Goal: Information Seeking & Learning: Stay updated

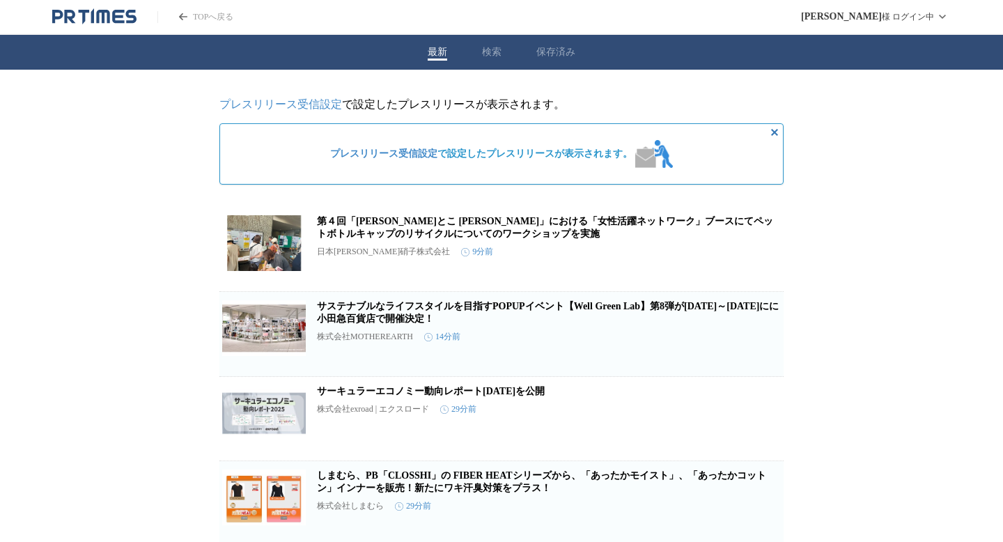
click at [492, 48] on button "検索" at bounding box center [491, 52] width 19 height 13
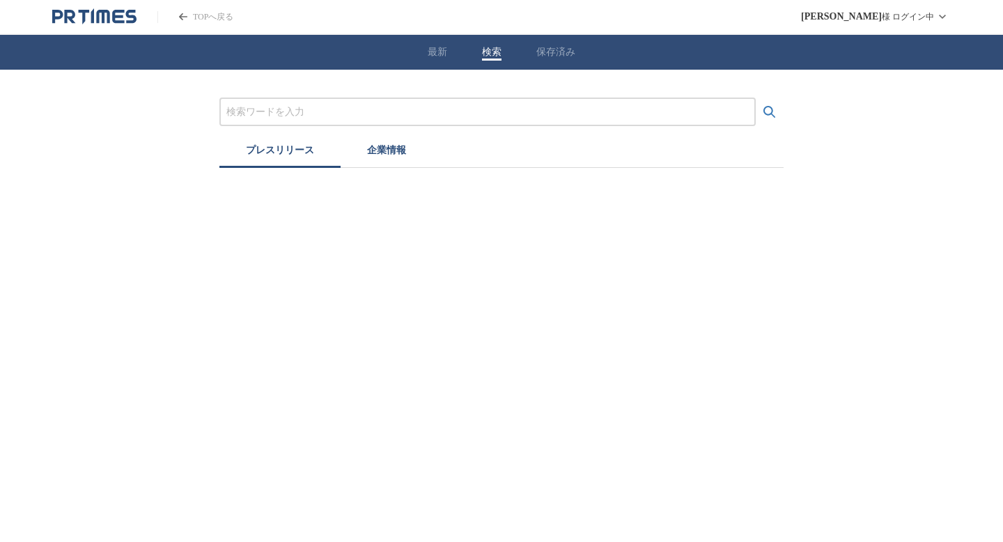
click at [429, 120] on div at bounding box center [487, 111] width 536 height 29
click at [408, 113] on input "プレスリリースおよび企業を検索する" at bounding box center [487, 111] width 522 height 15
type input "naia"
click at [755, 98] on button "検索する" at bounding box center [769, 112] width 28 height 28
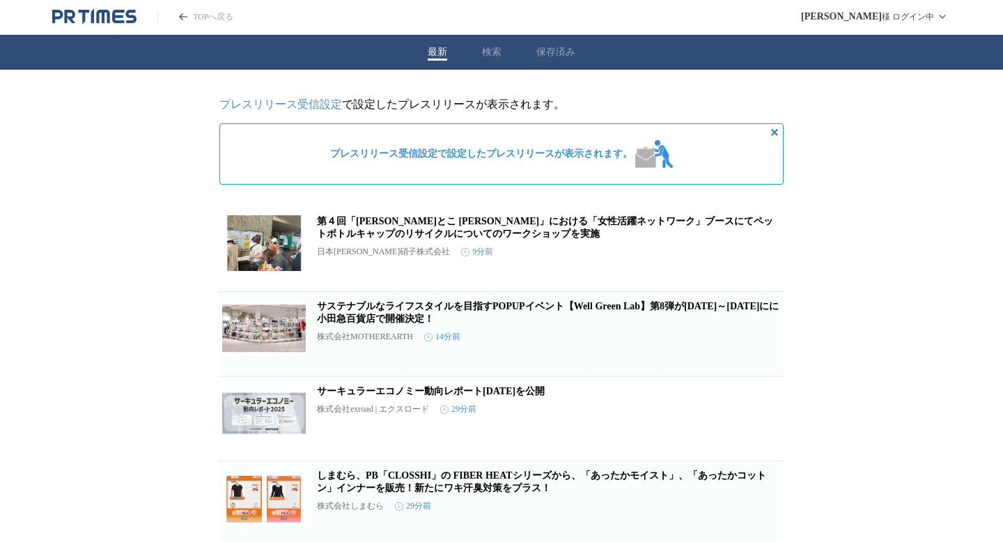
click at [440, 51] on button "最新" at bounding box center [436, 52] width 19 height 13
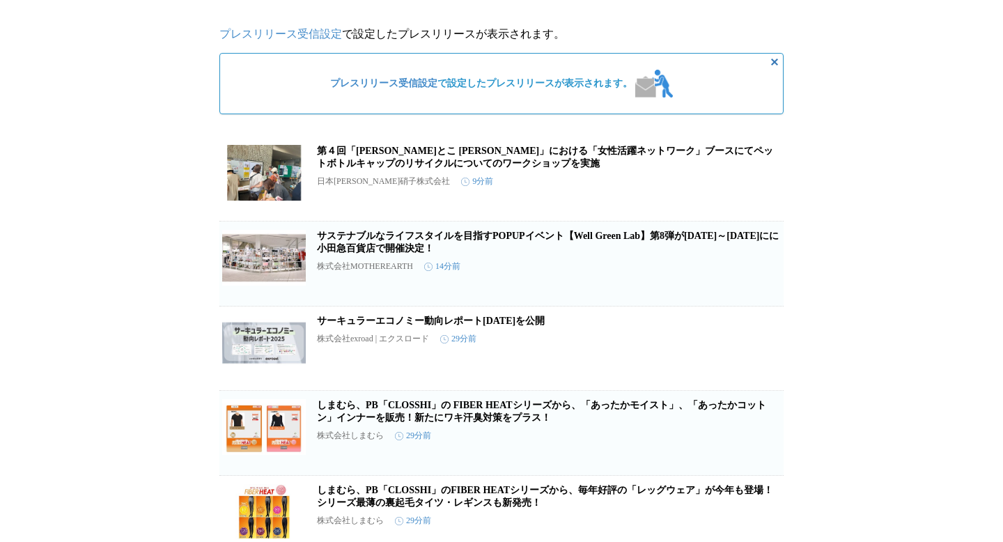
scroll to position [130, 0]
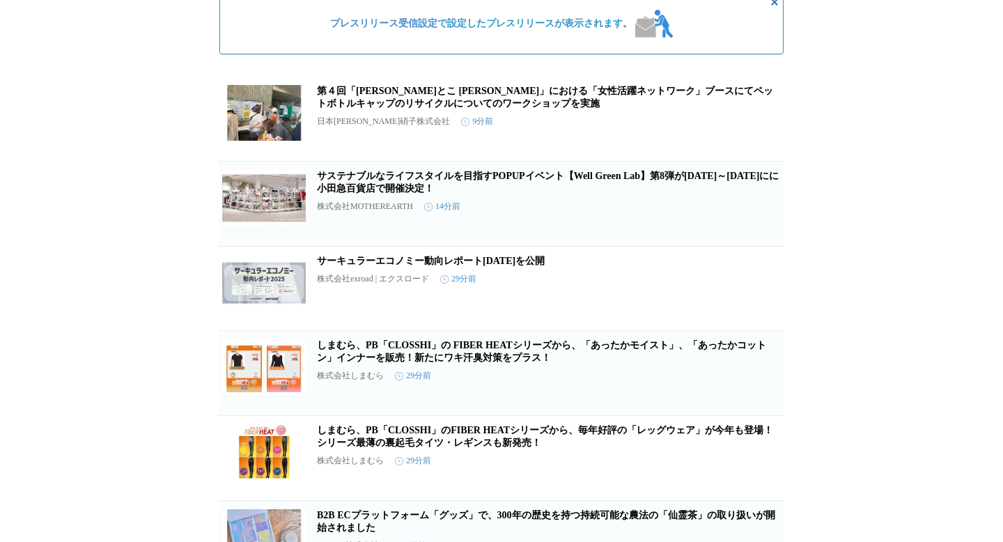
click at [375, 266] on link "サーキュラーエコノミー動向レポート[DATE]を公開" at bounding box center [431, 261] width 228 height 10
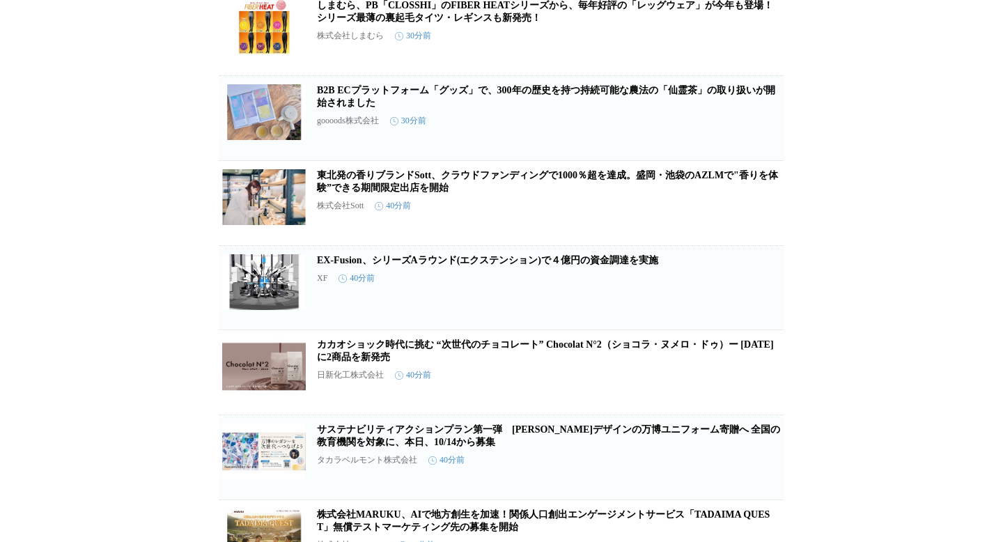
scroll to position [577, 0]
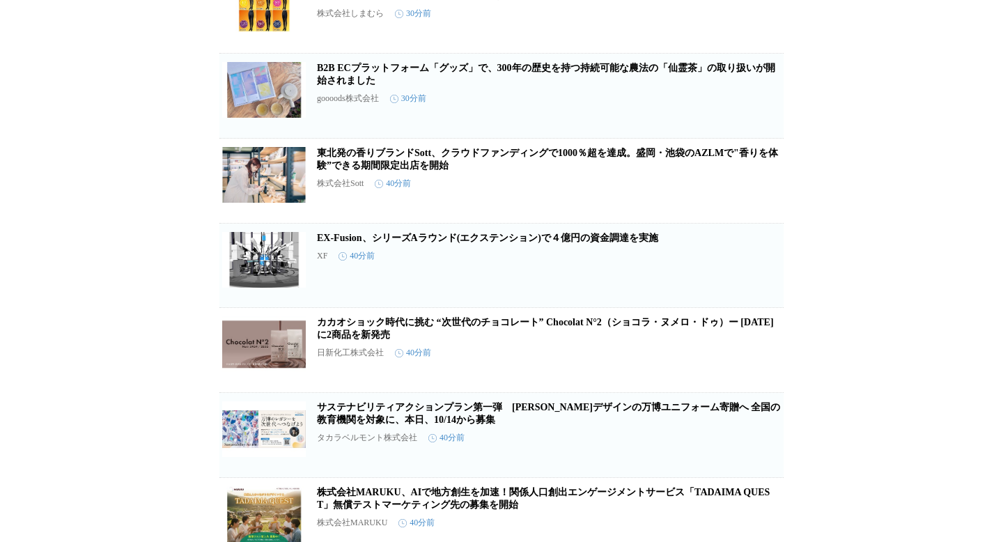
click at [371, 340] on link "カカオショック時代に挑む “次世代のチョコレート” Chocolat N°2（ショコラ・ヌメロ・ドゥ）ー [DATE]に2商品を新発売" at bounding box center [545, 328] width 457 height 23
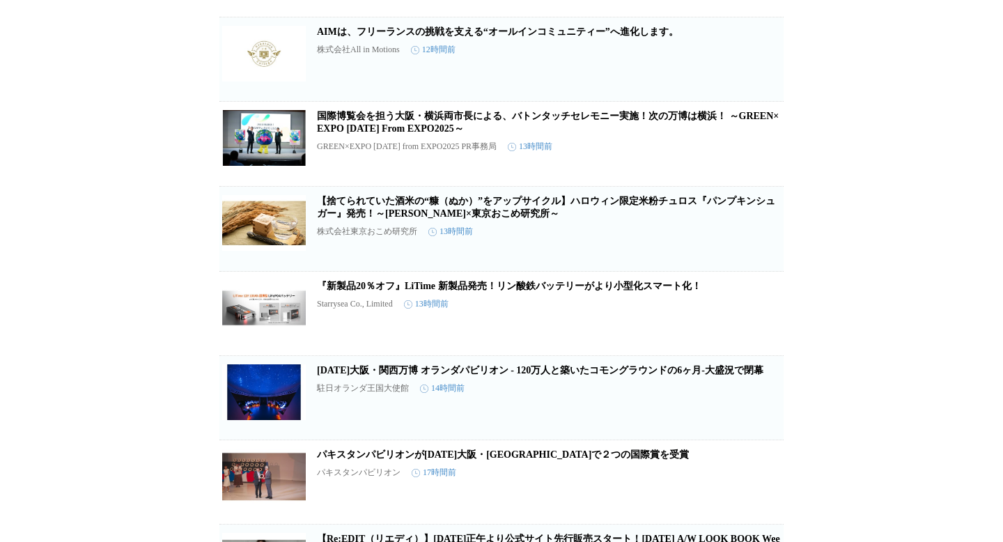
scroll to position [2228, 0]
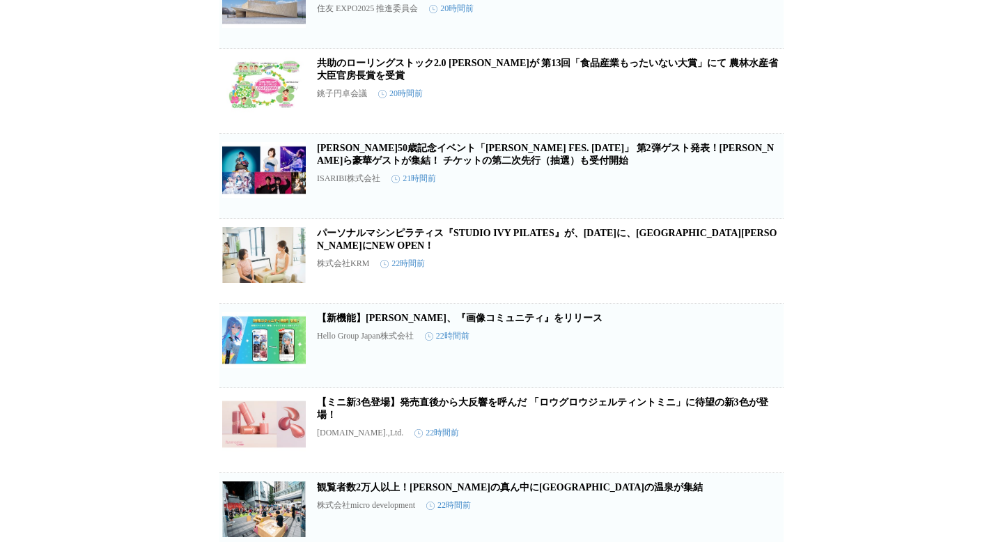
scroll to position [2886, 0]
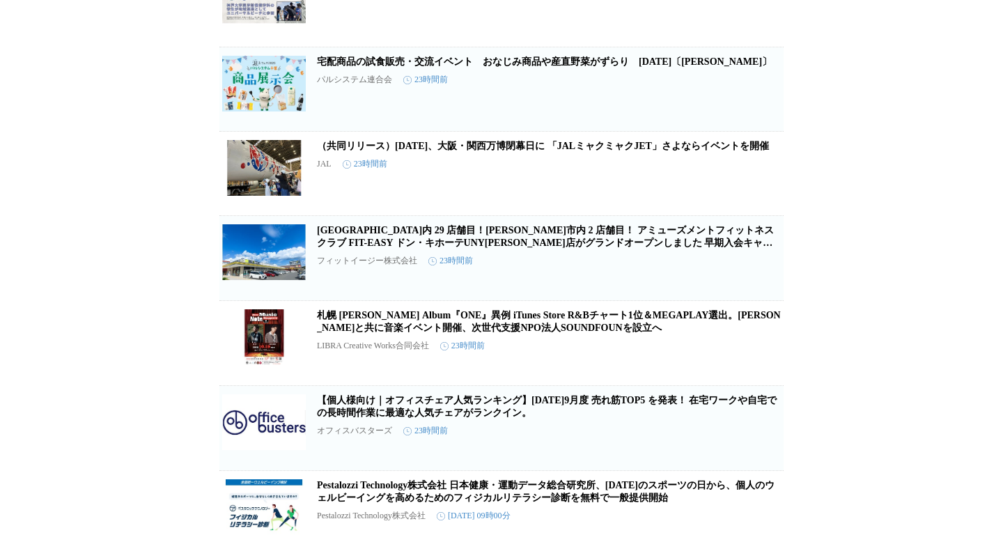
scroll to position [3545, 0]
